Goal: Task Accomplishment & Management: Complete application form

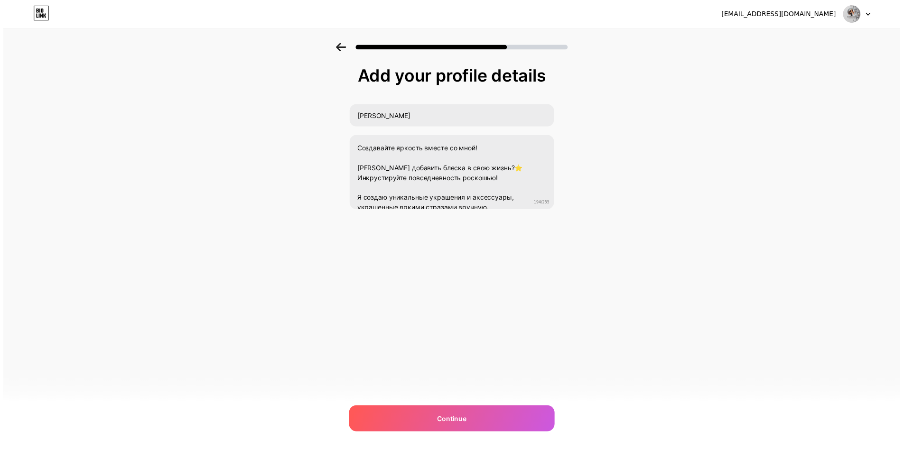
scroll to position [9, 0]
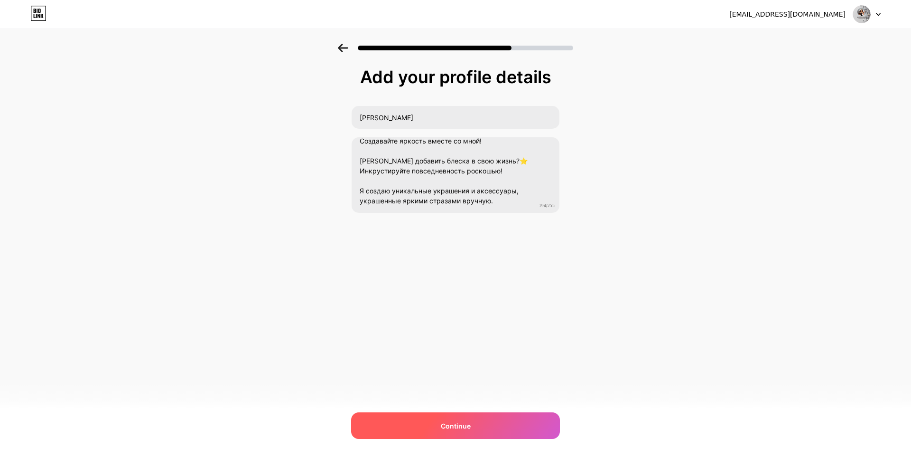
click at [450, 424] on span "Continue" at bounding box center [456, 426] width 30 height 10
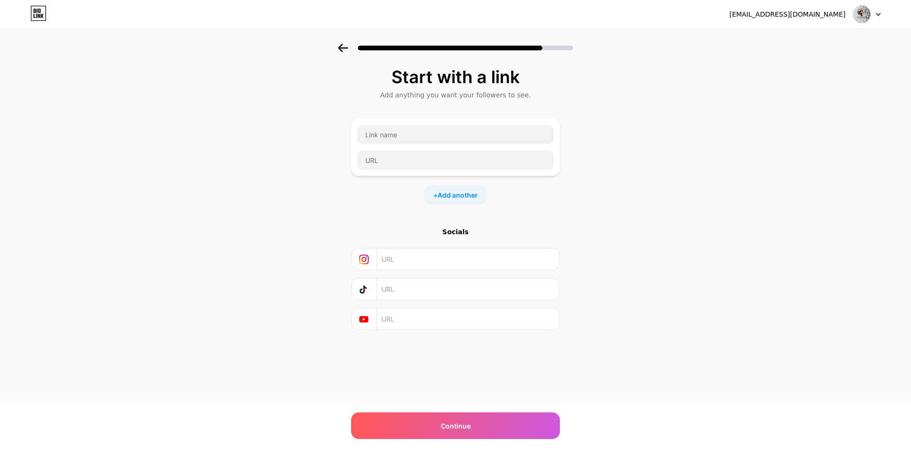
click at [403, 259] on input "text" at bounding box center [468, 258] width 172 height 21
click at [426, 135] on input "text" at bounding box center [455, 134] width 196 height 19
click at [393, 262] on input "text" at bounding box center [468, 258] width 172 height 21
click at [453, 261] on input "[URL][DOMAIN_NAME][DEMOGRAPHIC_DATA]" at bounding box center [468, 258] width 172 height 21
type input "[URL][DOMAIN_NAME][DEMOGRAPHIC_DATA]"
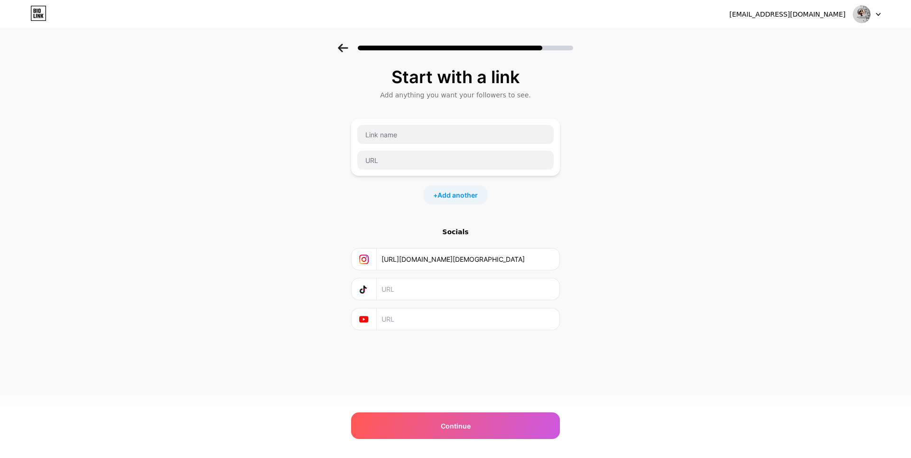
click at [379, 234] on div "Socials" at bounding box center [455, 231] width 209 height 9
click at [386, 132] on input "text" at bounding box center [455, 134] width 196 height 19
type input "n"
type input "Telegram"
click at [378, 153] on input "text" at bounding box center [455, 159] width 196 height 19
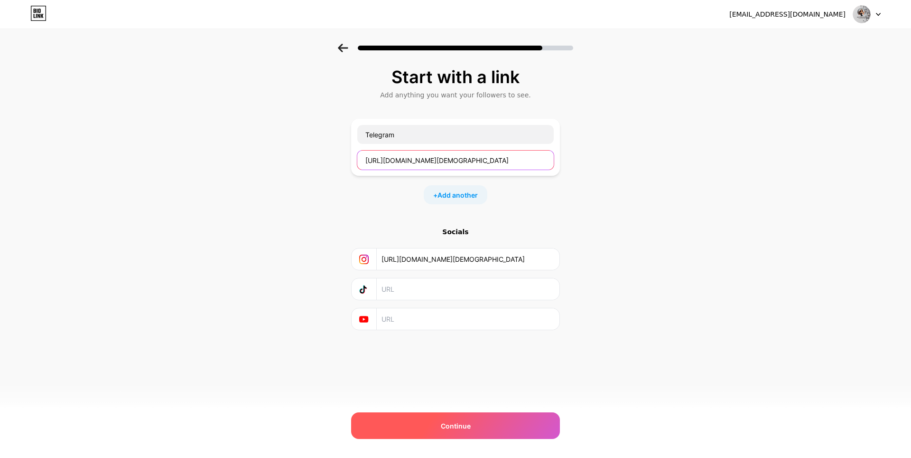
type input "[URL][DOMAIN_NAME][DEMOGRAPHIC_DATA]"
click at [442, 425] on span "Continue" at bounding box center [456, 426] width 30 height 10
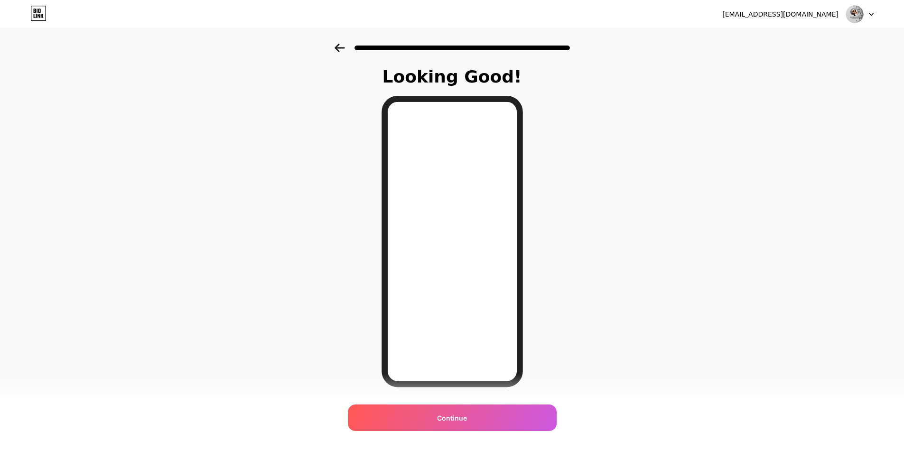
click at [342, 51] on icon at bounding box center [340, 48] width 10 height 9
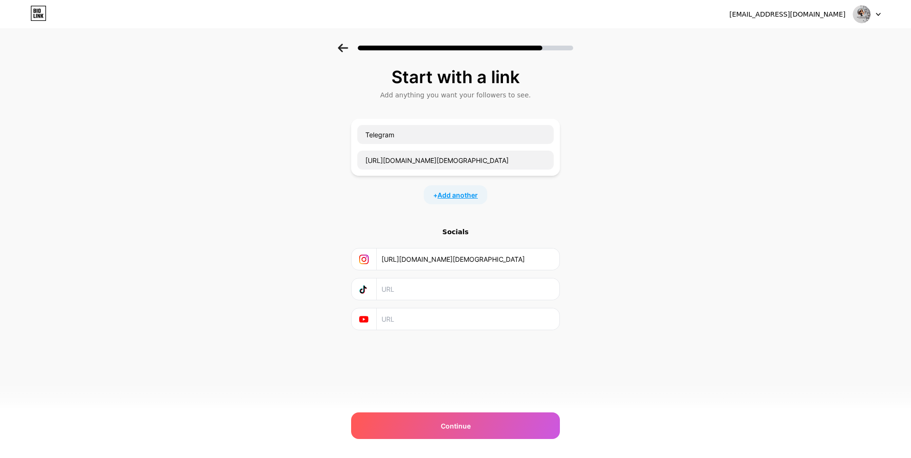
click at [477, 195] on span "Add another" at bounding box center [458, 195] width 40 height 10
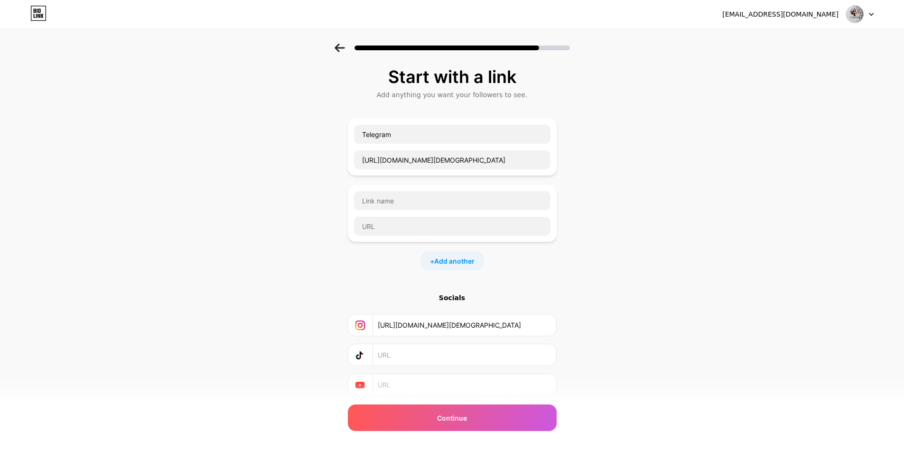
drag, startPoint x: 505, startPoint y: 323, endPoint x: 353, endPoint y: 322, distance: 152.4
click at [354, 322] on div "[URL][DOMAIN_NAME][DEMOGRAPHIC_DATA]" at bounding box center [452, 325] width 196 height 21
click at [412, 221] on input "text" at bounding box center [452, 226] width 196 height 19
paste input "[URL][DOMAIN_NAME][DEMOGRAPHIC_DATA]"
type input "[URL][DOMAIN_NAME][DEMOGRAPHIC_DATA]"
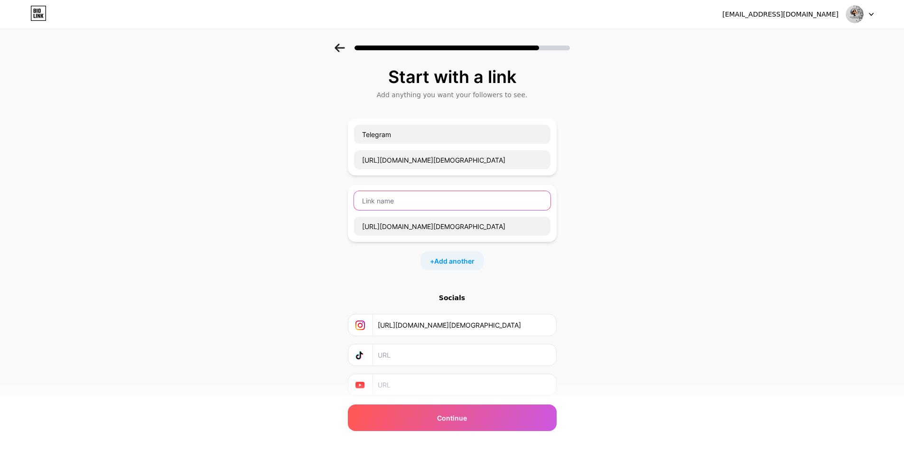
click at [414, 200] on input "text" at bounding box center [452, 200] width 196 height 19
type input "I"
type input "i"
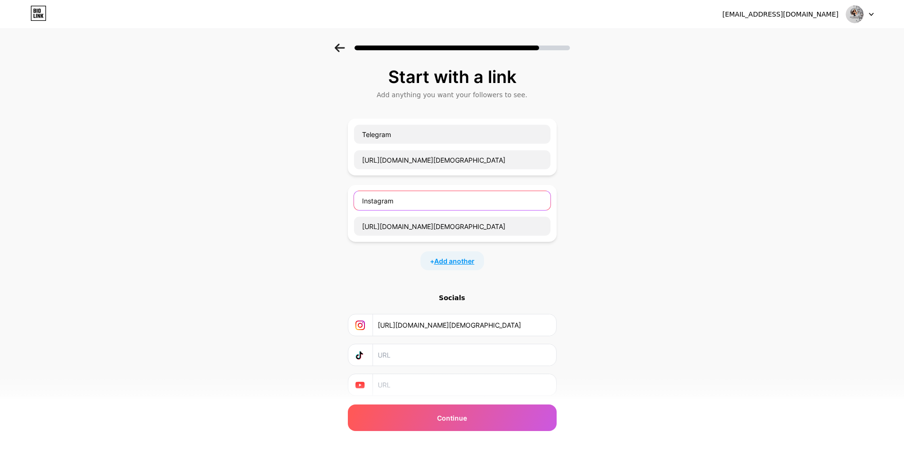
type input "Instagram"
click at [448, 261] on span "Add another" at bounding box center [454, 261] width 40 height 10
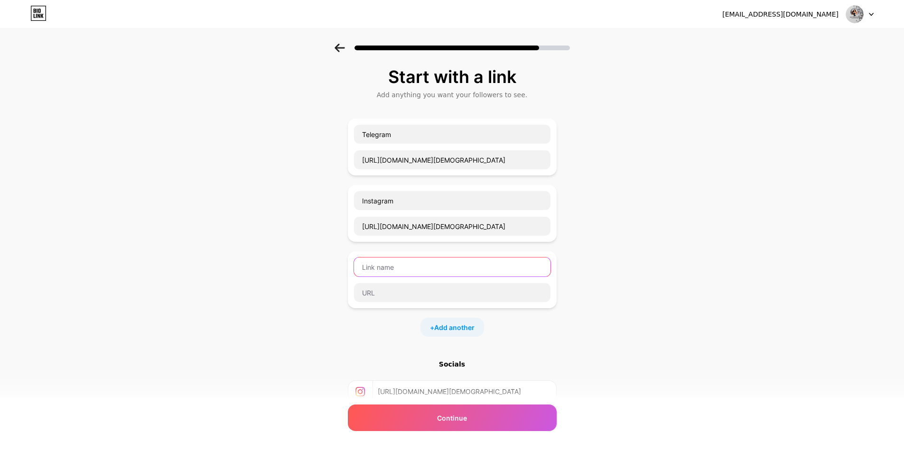
click at [386, 268] on input "text" at bounding box center [452, 267] width 196 height 19
